Goal: Task Accomplishment & Management: Complete application form

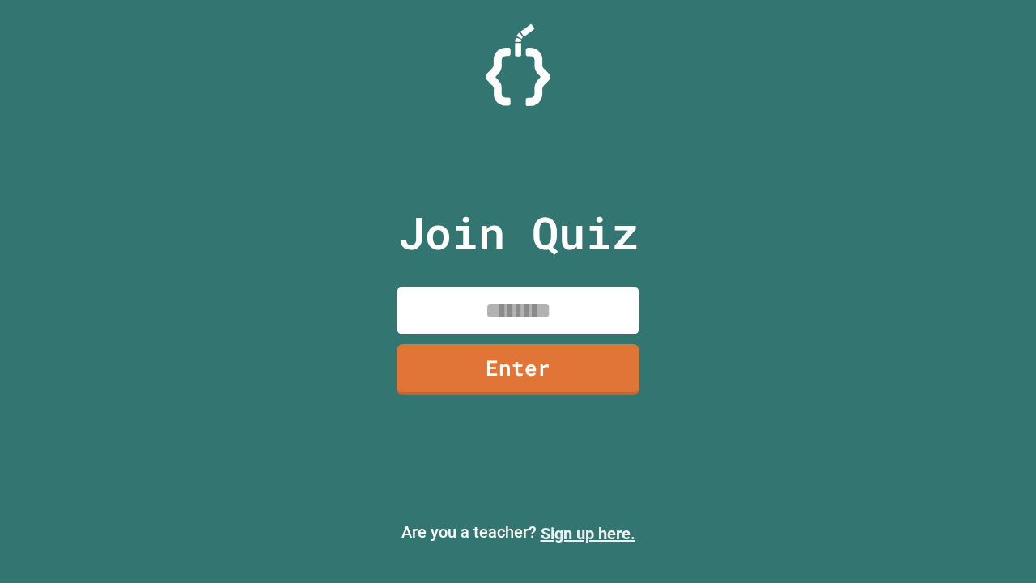
click at [588, 533] on link "Sign up here." at bounding box center [588, 533] width 95 height 19
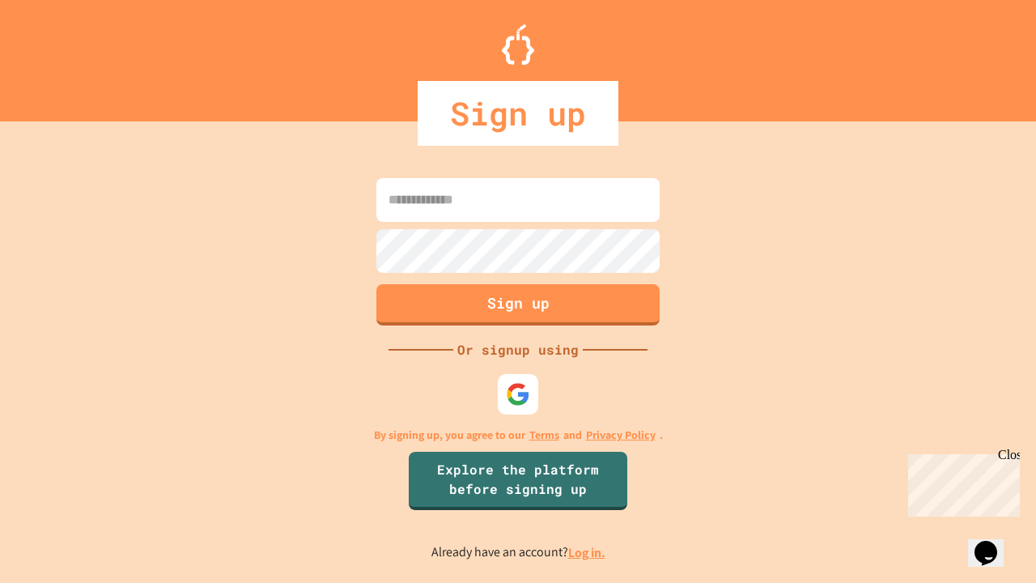
click at [588, 552] on link "Log in." at bounding box center [586, 552] width 37 height 17
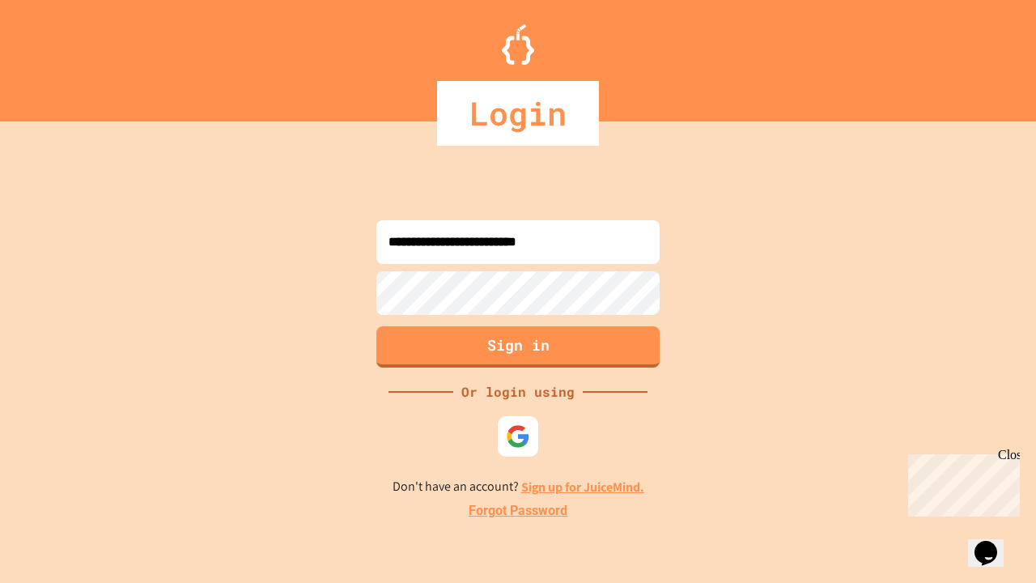
type input "**********"
